Goal: Task Accomplishment & Management: Manage account settings

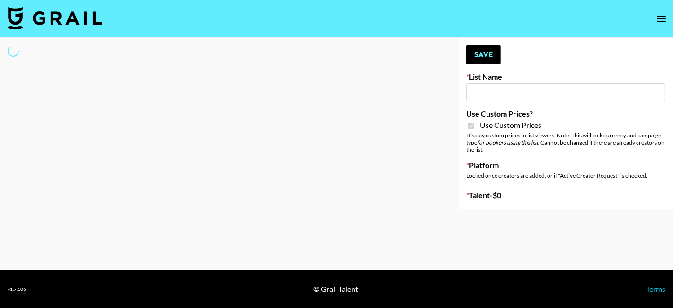
type input "Halovida ([DATE])"
checkbox input "true"
select select "Brand"
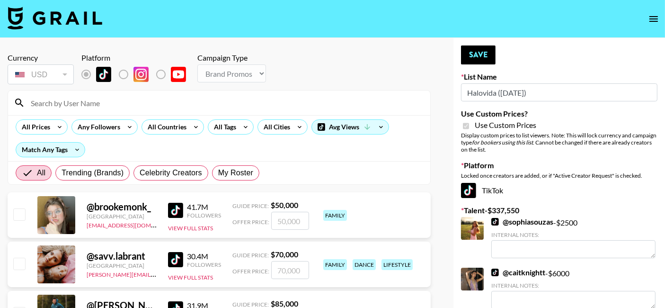
click at [82, 97] on input at bounding box center [225, 102] width 400 height 15
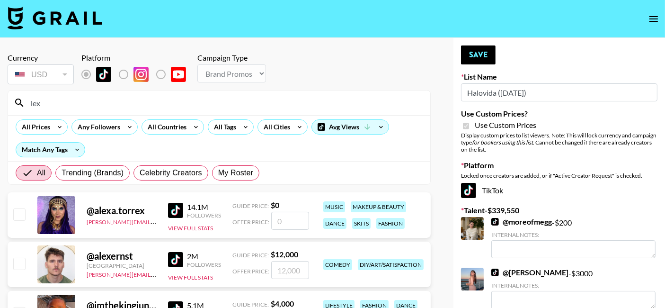
type input "lexc"
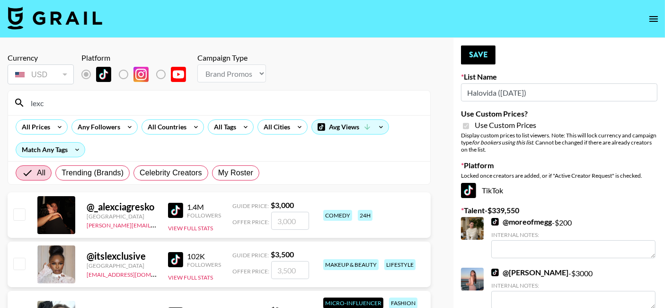
click at [283, 269] on input "number" at bounding box center [290, 270] width 38 height 18
checkbox input "true"
type input "3500"
click at [485, 52] on button "Save" at bounding box center [478, 54] width 35 height 19
